Goal: Register for event/course

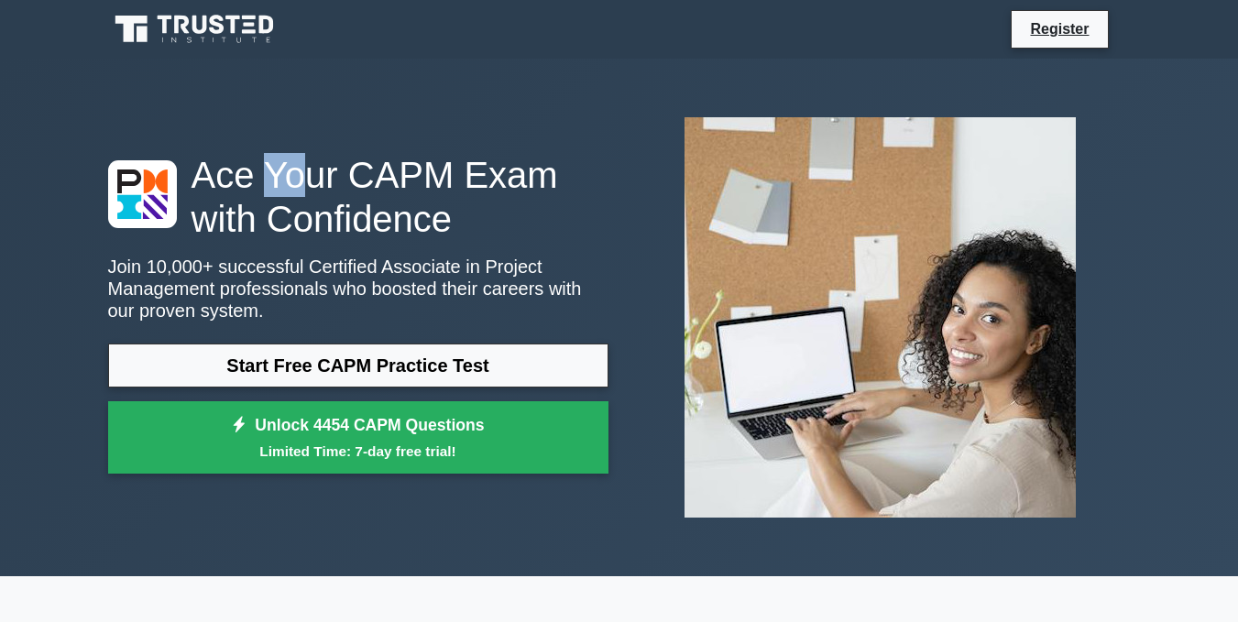
drag, startPoint x: 0, startPoint y: 0, endPoint x: 289, endPoint y: 160, distance: 330.2
click at [289, 160] on div "Ace Your CAPM Exam with Confidence Join 10,000+ successful Certified Associate …" at bounding box center [619, 318] width 1045 height 518
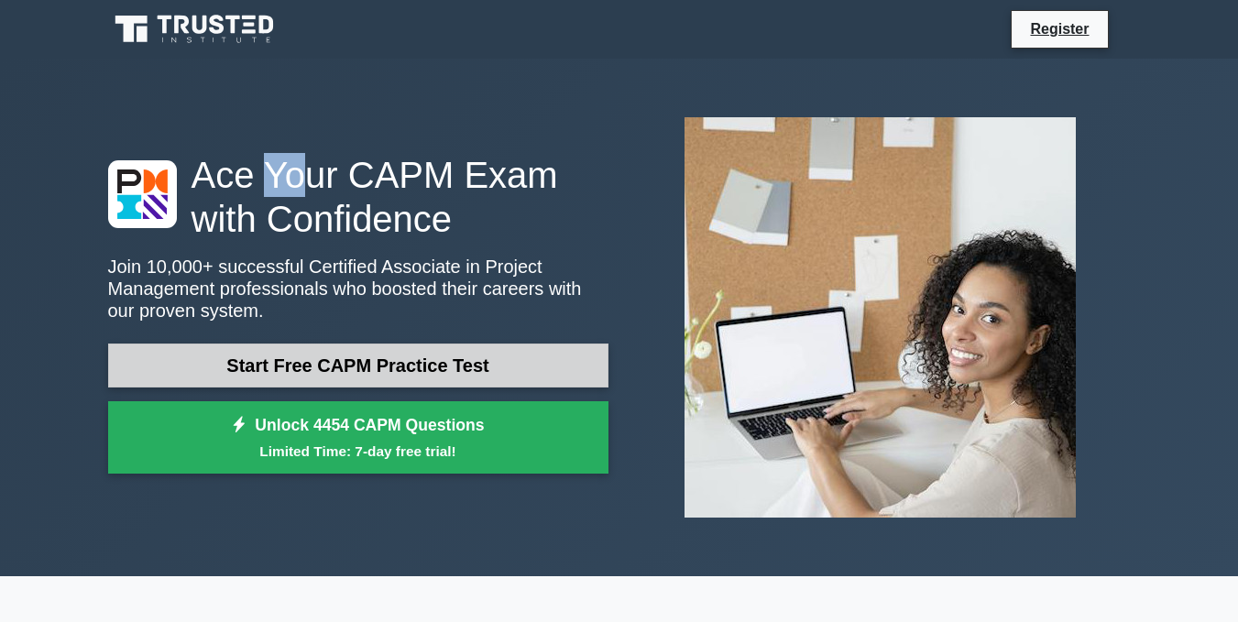
click at [268, 362] on link "Start Free CAPM Practice Test" at bounding box center [358, 366] width 500 height 44
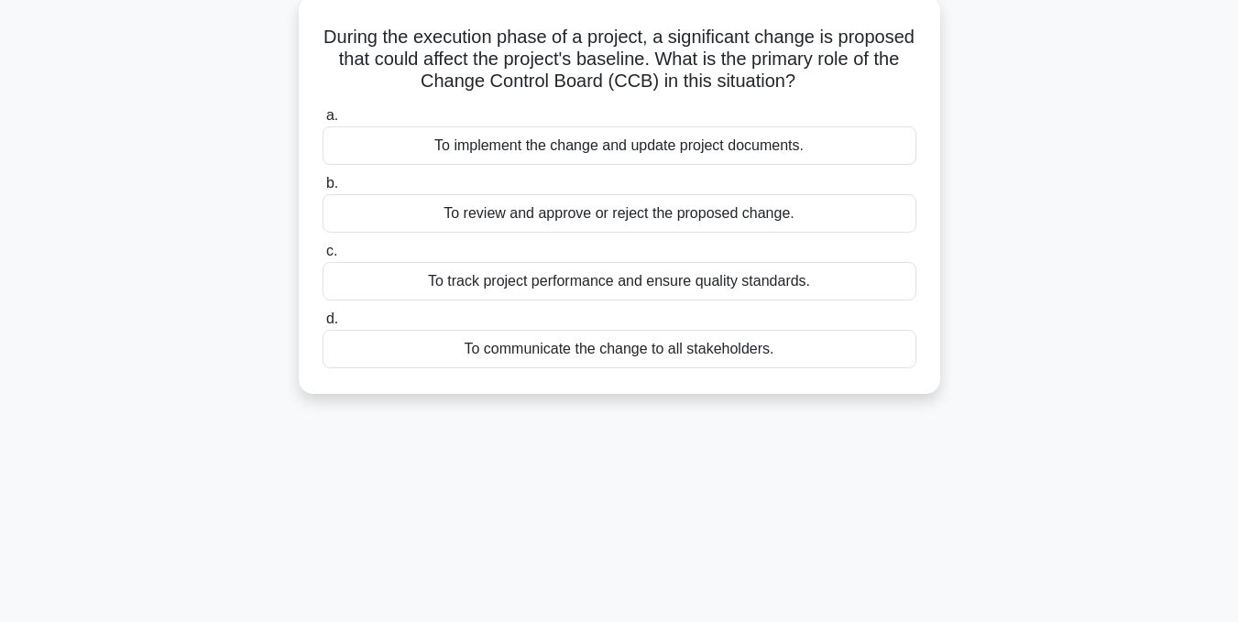
scroll to position [74, 0]
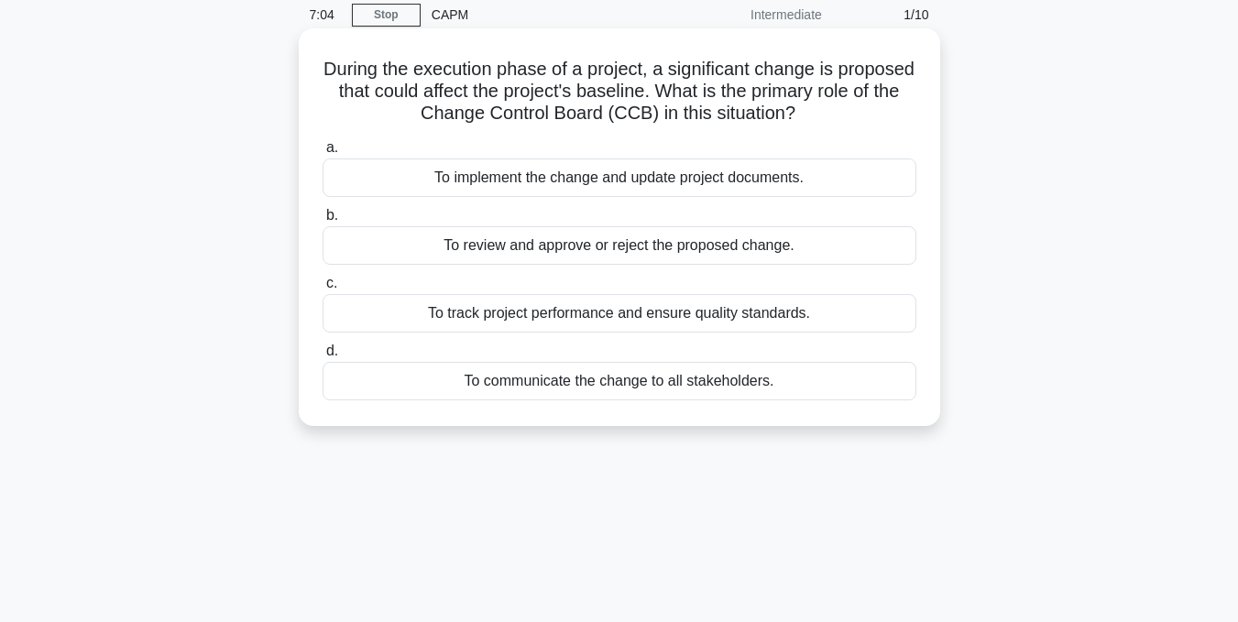
click at [334, 153] on span "a." at bounding box center [332, 147] width 12 height 16
click at [323, 153] on input "a. To implement the change and update project documents." at bounding box center [323, 148] width 0 height 12
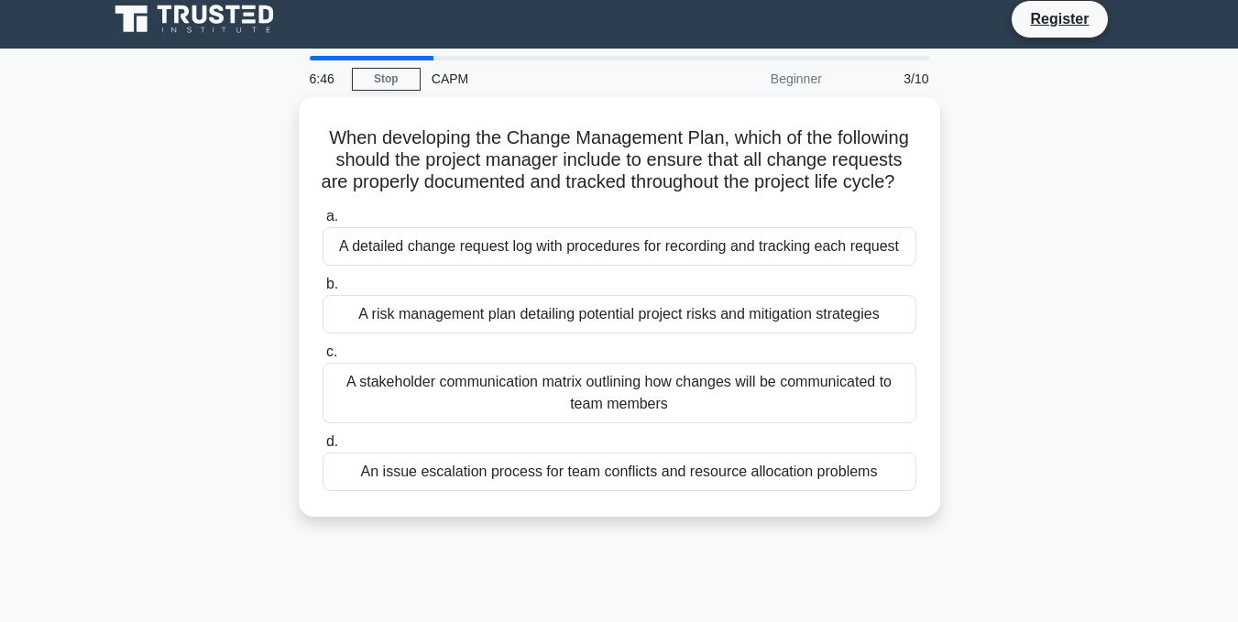
scroll to position [0, 0]
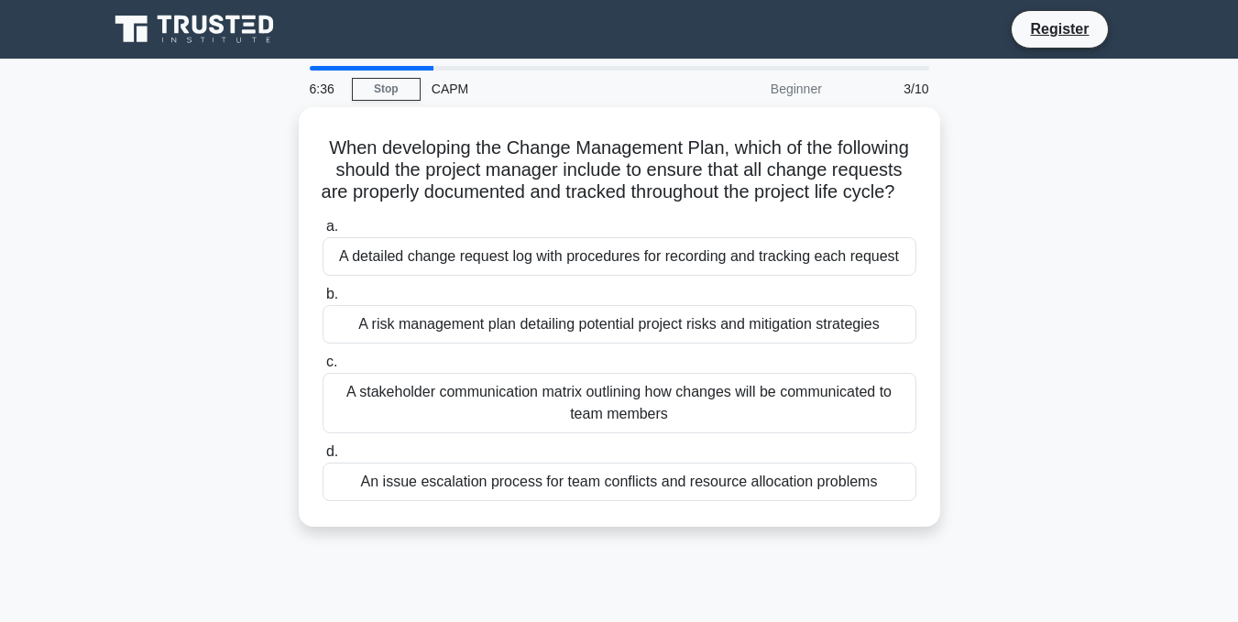
click at [803, 83] on div "Beginner" at bounding box center [753, 89] width 160 height 37
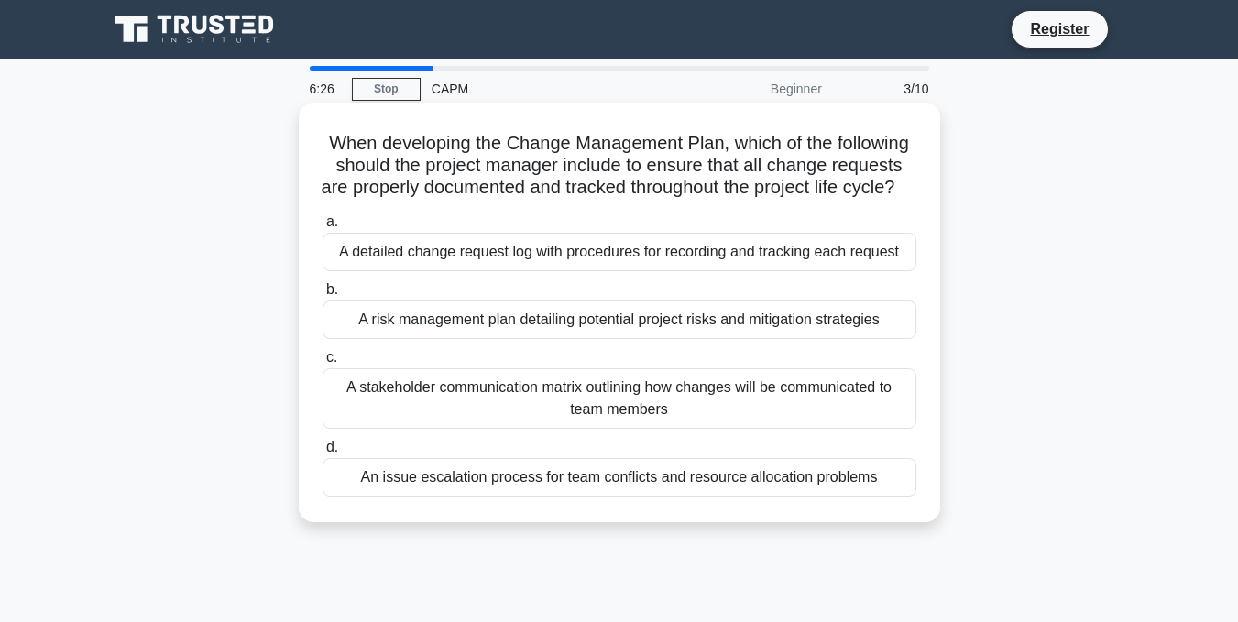
click at [509, 338] on div "A risk management plan detailing potential project risks and mitigation strateg…" at bounding box center [620, 320] width 594 height 38
click at [323, 296] on input "b. A risk management plan detailing potential project risks and mitigation stra…" at bounding box center [323, 290] width 0 height 12
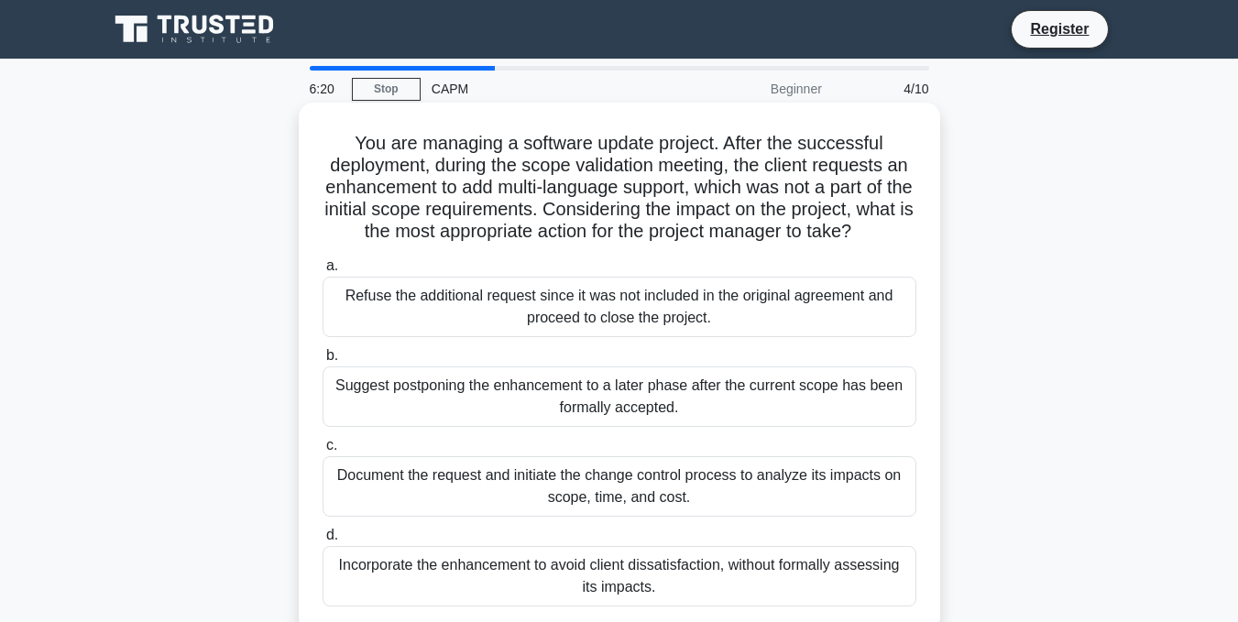
click at [444, 501] on div "Document the request and initiate the change control process to analyze its imp…" at bounding box center [620, 486] width 594 height 60
click at [323, 452] on input "c. Document the request and initiate the change control process to analyze its …" at bounding box center [323, 446] width 0 height 12
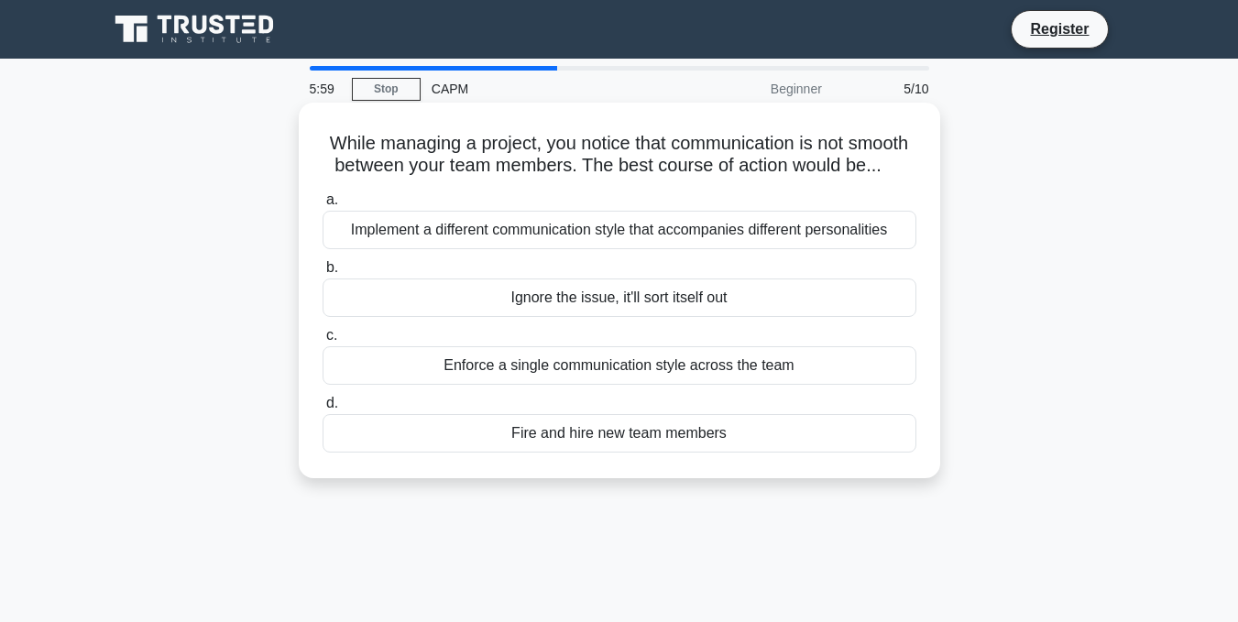
click at [498, 246] on div "Implement a different communication style that accompanies different personalit…" at bounding box center [620, 230] width 594 height 38
click at [323, 206] on input "a. Implement a different communication style that accompanies different persona…" at bounding box center [323, 200] width 0 height 12
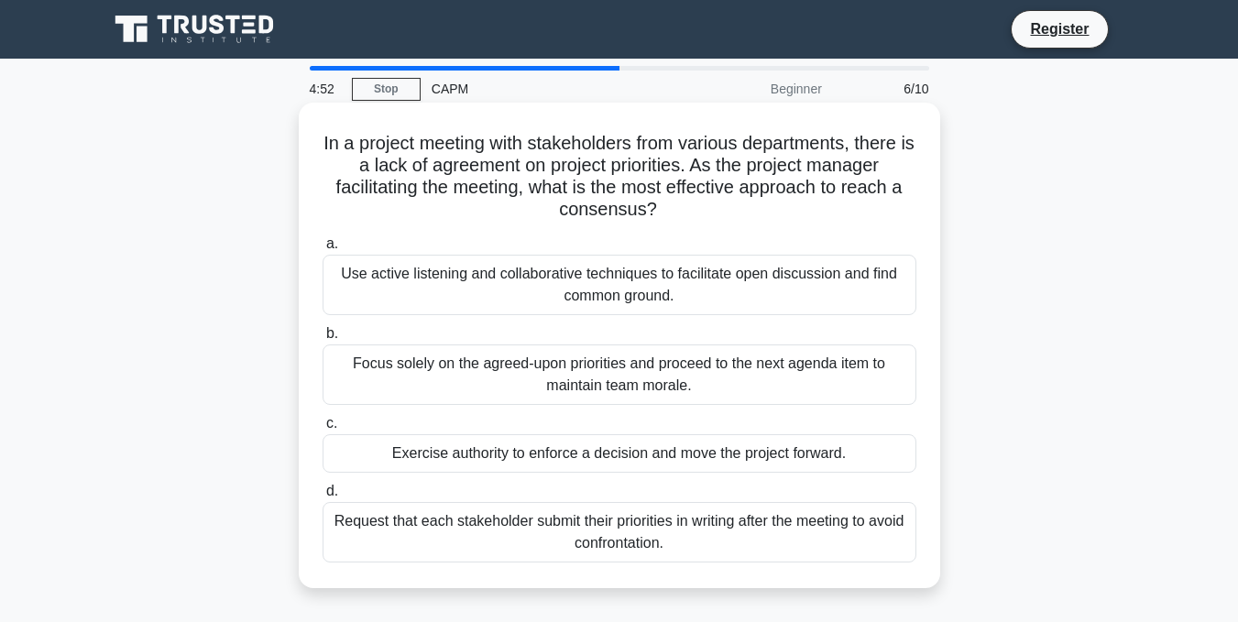
click at [513, 367] on div "Focus solely on the agreed-upon priorities and proceed to the next agenda item …" at bounding box center [620, 375] width 594 height 60
click at [323, 340] on input "b. Focus solely on the agreed-upon priorities and proceed to the next agenda it…" at bounding box center [323, 334] width 0 height 12
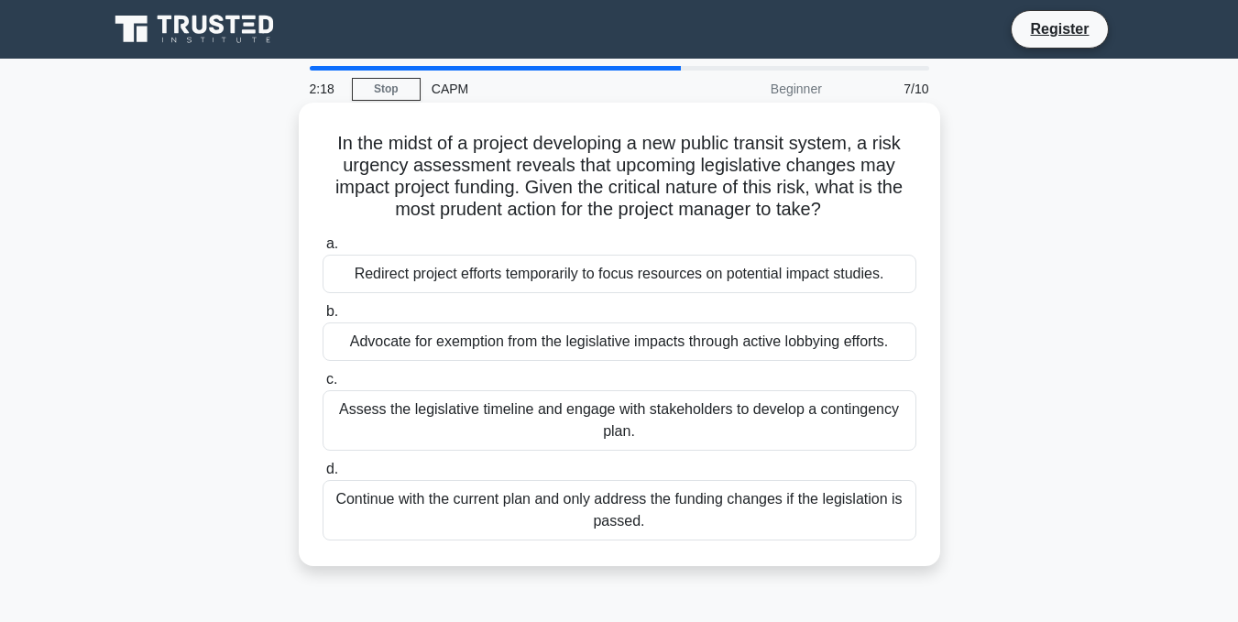
click at [511, 412] on div "Assess the legislative timeline and engage with stakeholders to develop a conti…" at bounding box center [620, 420] width 594 height 60
click at [323, 386] on input "c. Assess the legislative timeline and engage with stakeholders to develop a co…" at bounding box center [323, 380] width 0 height 12
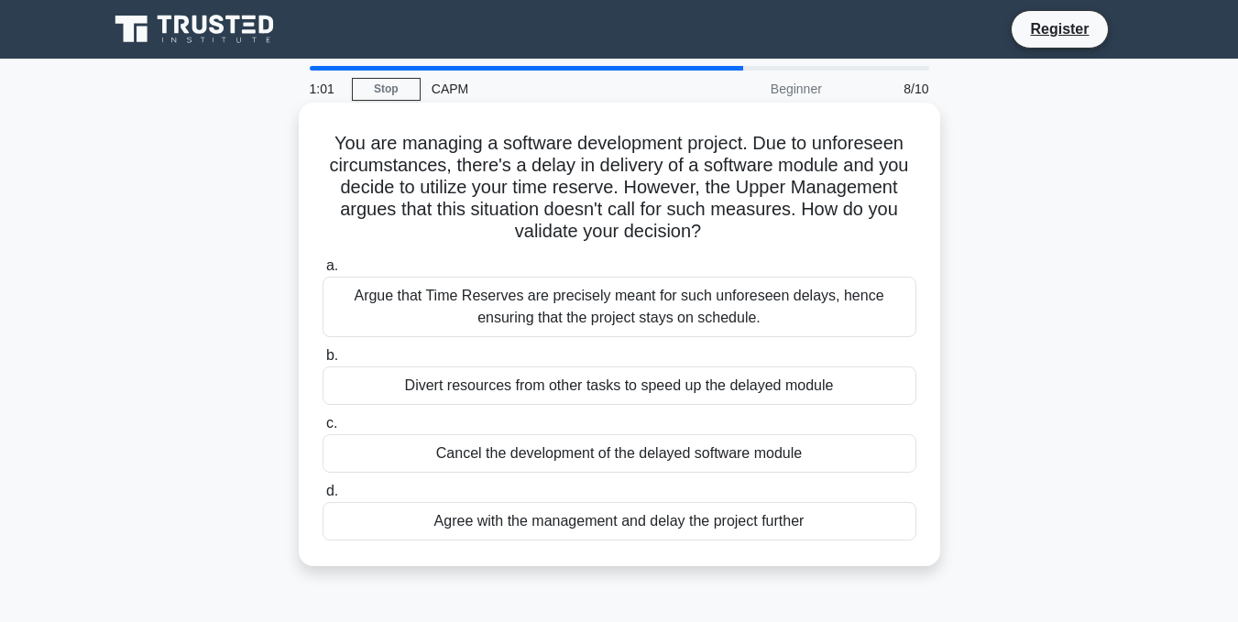
click at [640, 297] on div "Argue that Time Reserves are precisely meant for such unforeseen delays, hence …" at bounding box center [620, 307] width 594 height 60
click at [323, 272] on input "a. Argue that Time Reserves are precisely meant for such unforeseen delays, hen…" at bounding box center [323, 266] width 0 height 12
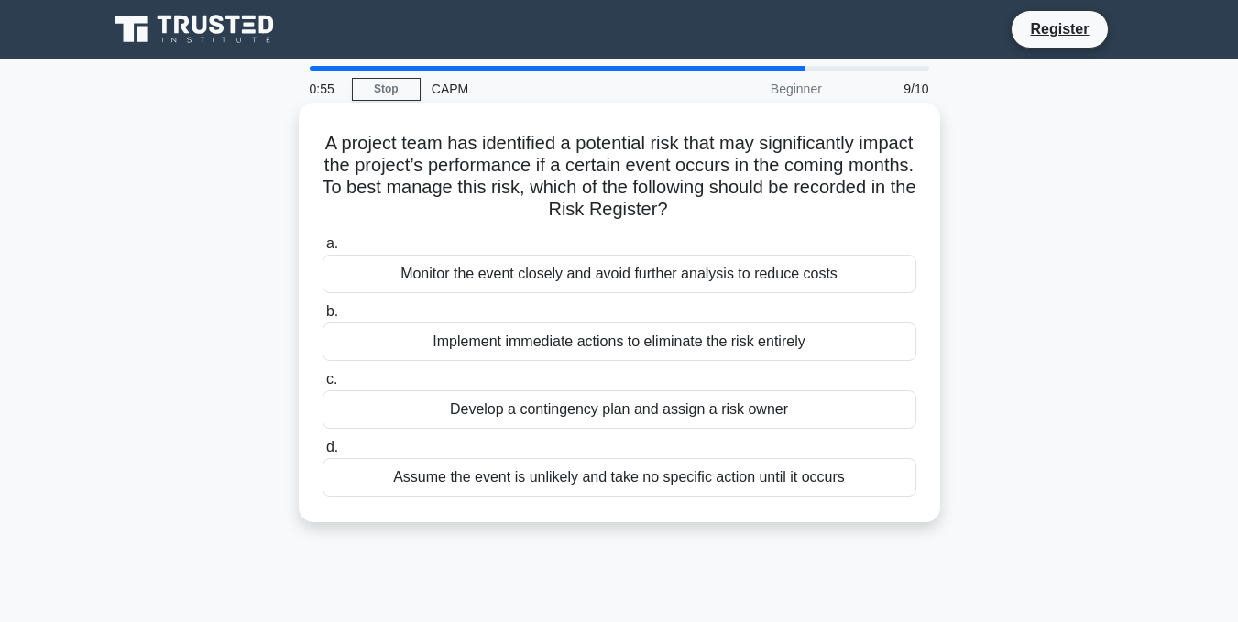
click at [935, 325] on div "A project team has identified a potential risk that may significantly impact th…" at bounding box center [619, 313] width 641 height 420
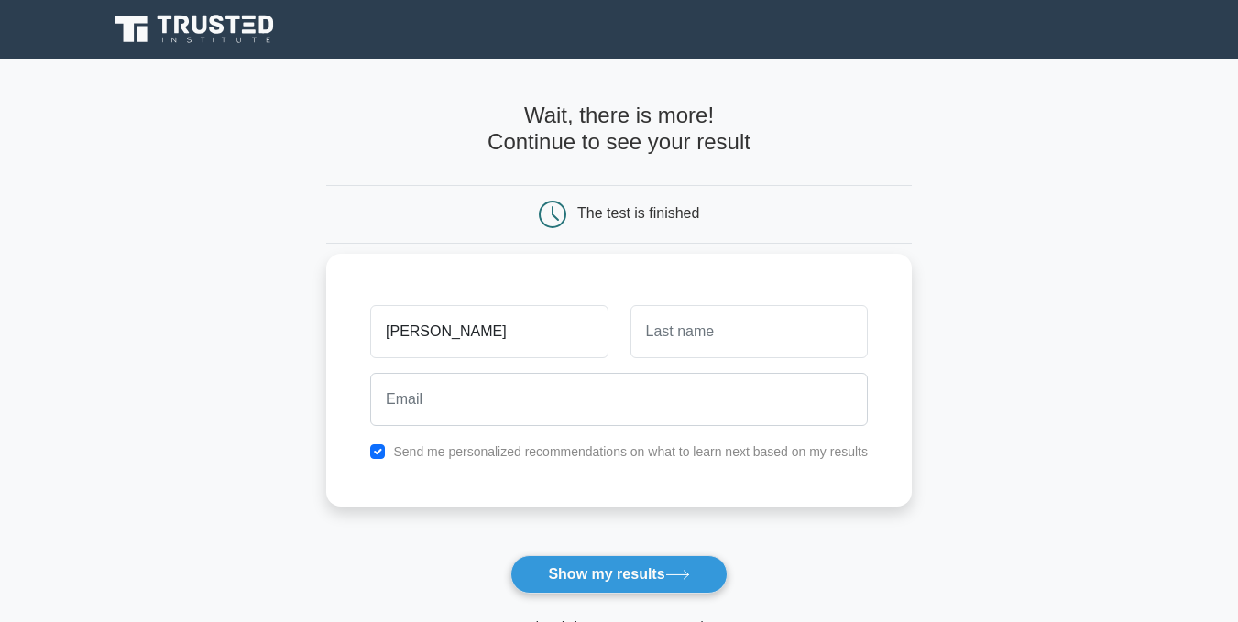
type input "carlos"
click at [645, 329] on input "text" at bounding box center [748, 331] width 237 height 53
click at [710, 334] on input "gomes" at bounding box center [748, 331] width 237 height 53
type input "g"
type input "gomes"
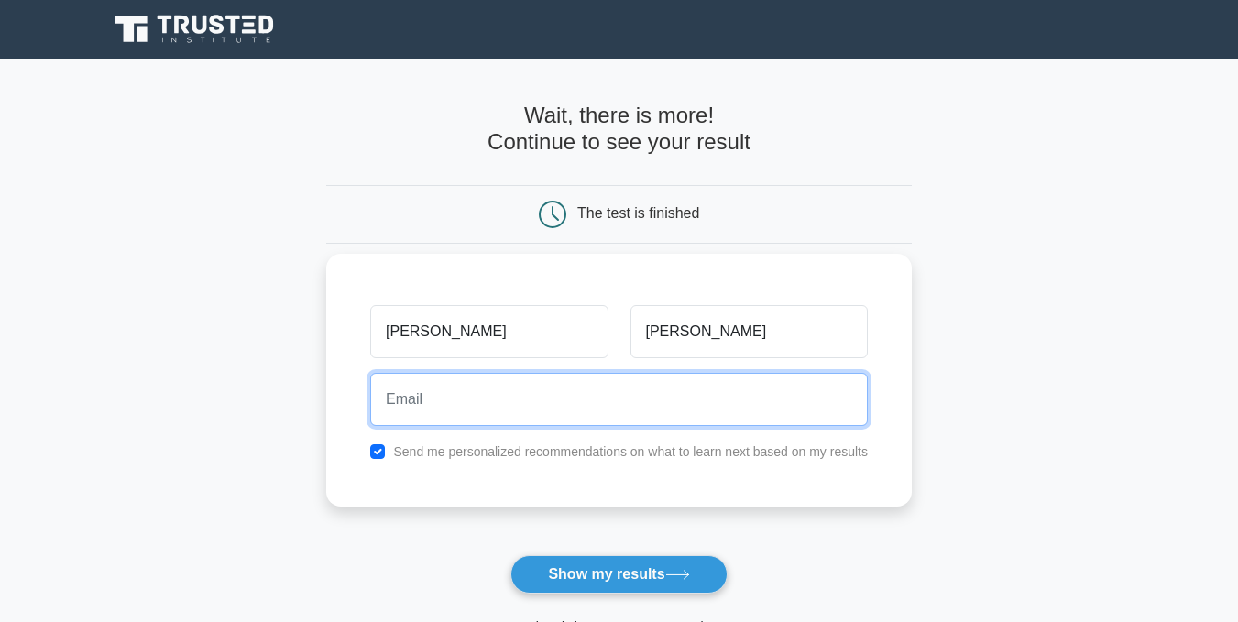
click at [389, 399] on input "email" at bounding box center [619, 399] width 498 height 53
